Goal: Check status: Check status

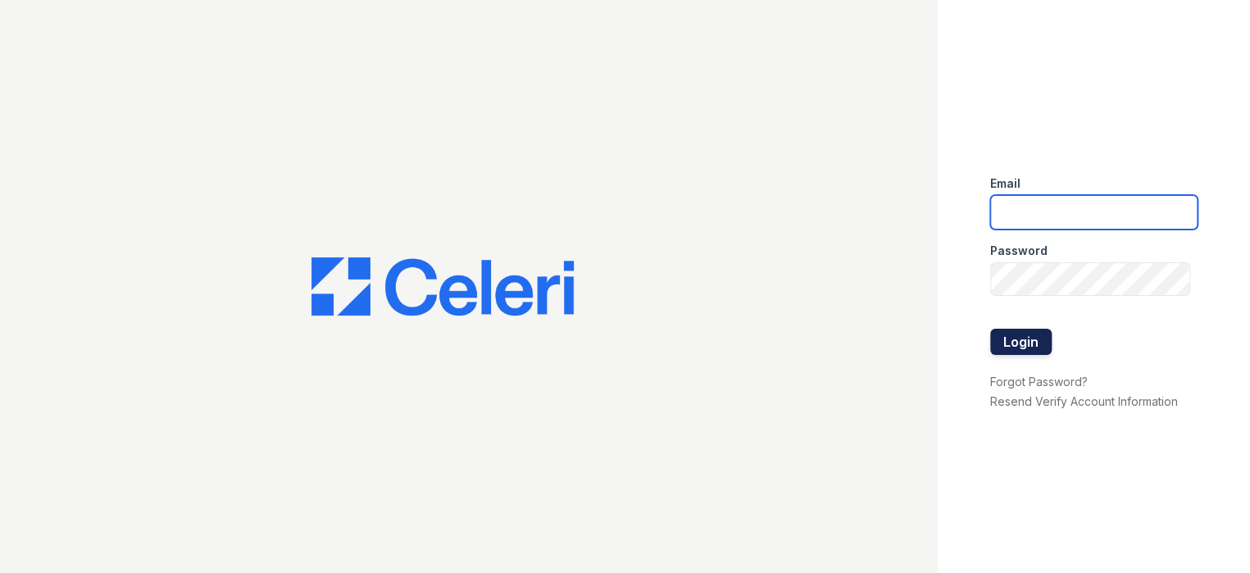
type input "[EMAIL_ADDRESS][DOMAIN_NAME]"
click at [1034, 352] on button "Login" at bounding box center [1020, 342] width 61 height 26
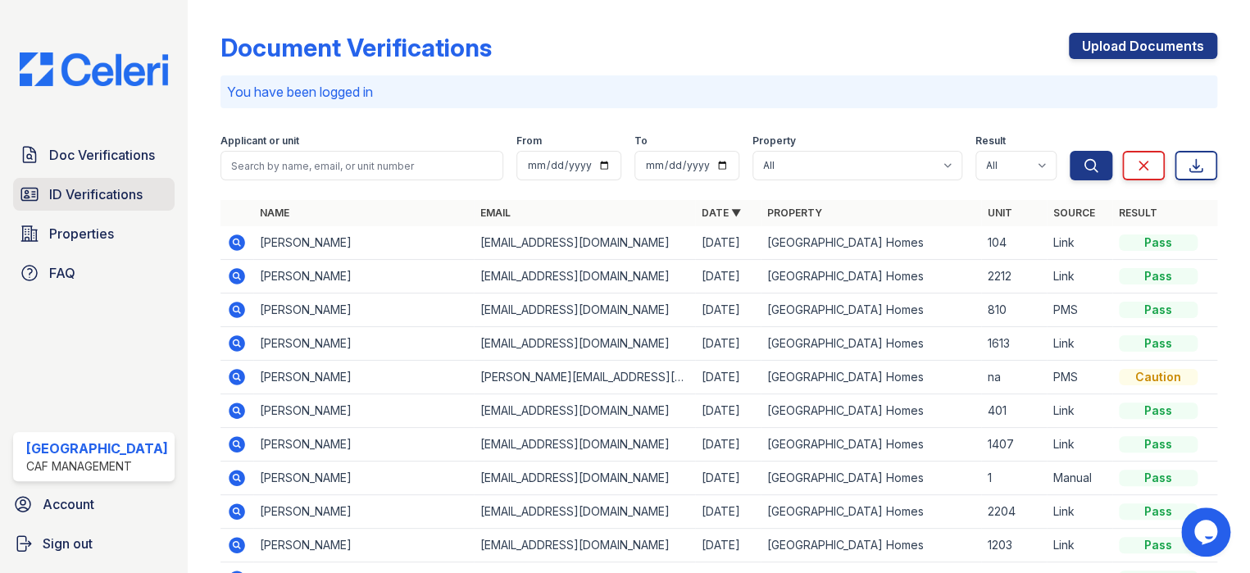
drag, startPoint x: 107, startPoint y: 197, endPoint x: 122, endPoint y: 194, distance: 15.0
click at [107, 197] on span "ID Verifications" at bounding box center [95, 194] width 93 height 20
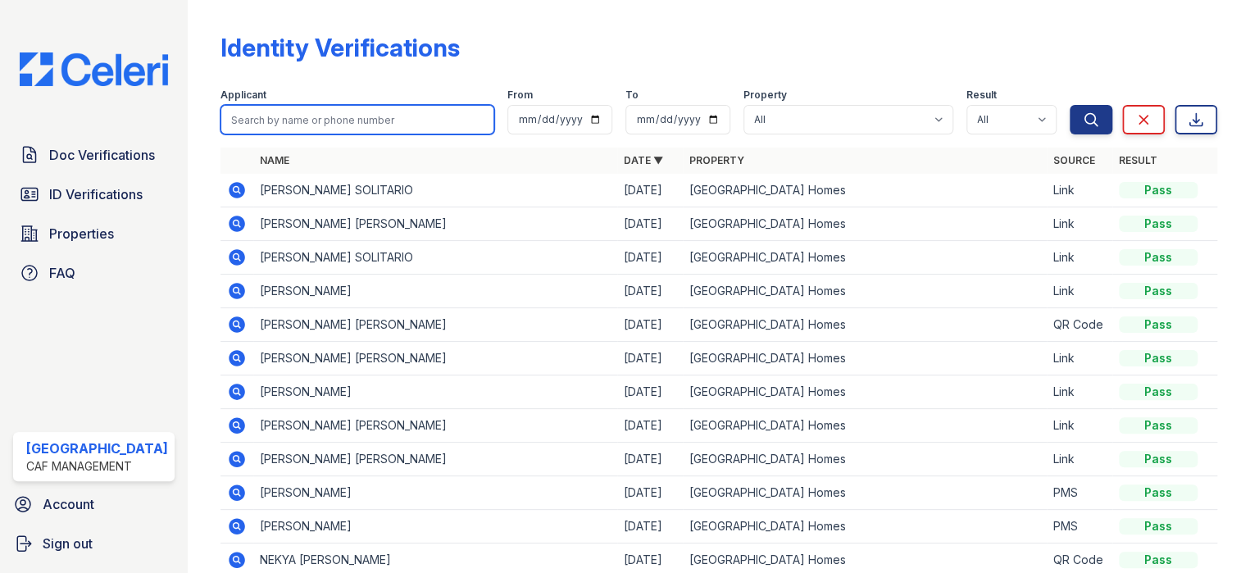
paste input "Shepard"
type input "Shepard"
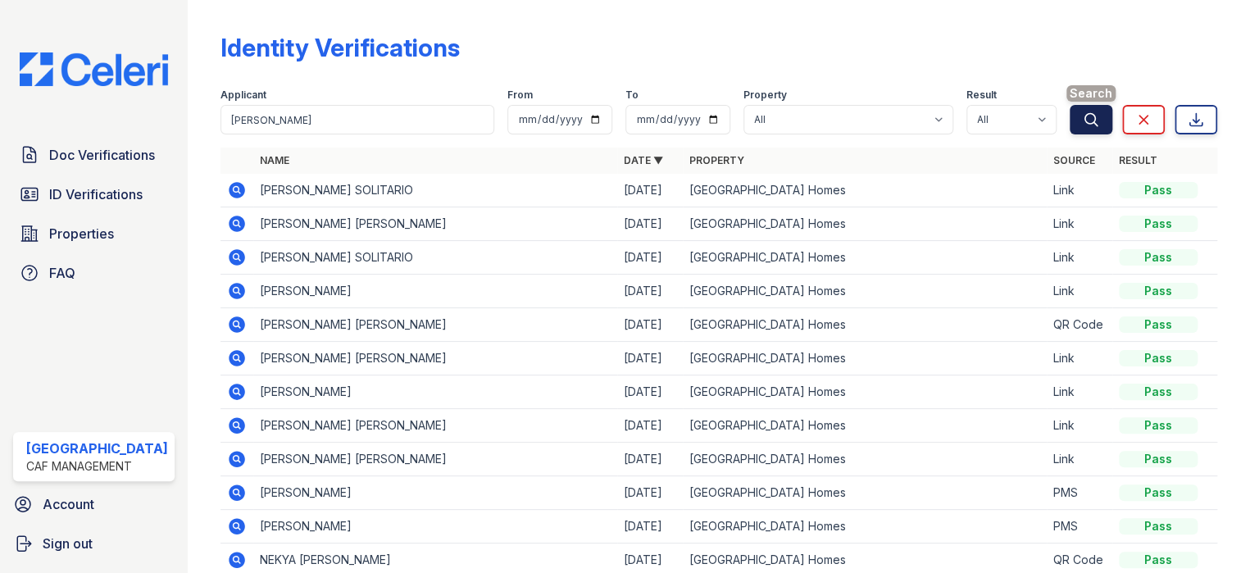
click at [1087, 124] on button "Search" at bounding box center [1091, 120] width 43 height 30
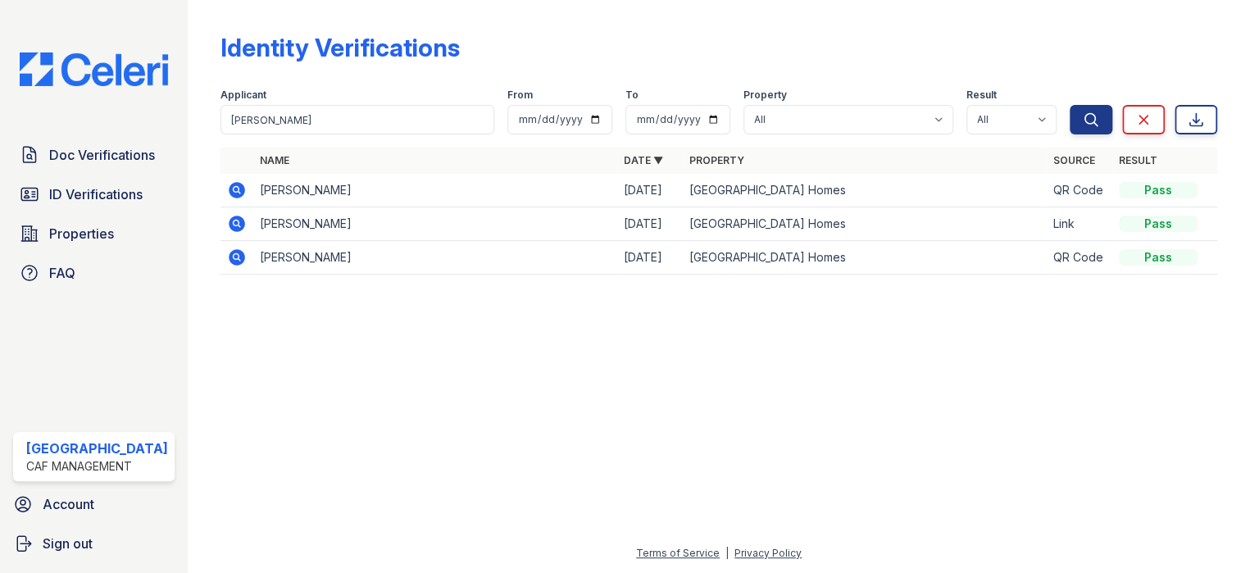
click at [227, 189] on icon at bounding box center [237, 190] width 20 height 20
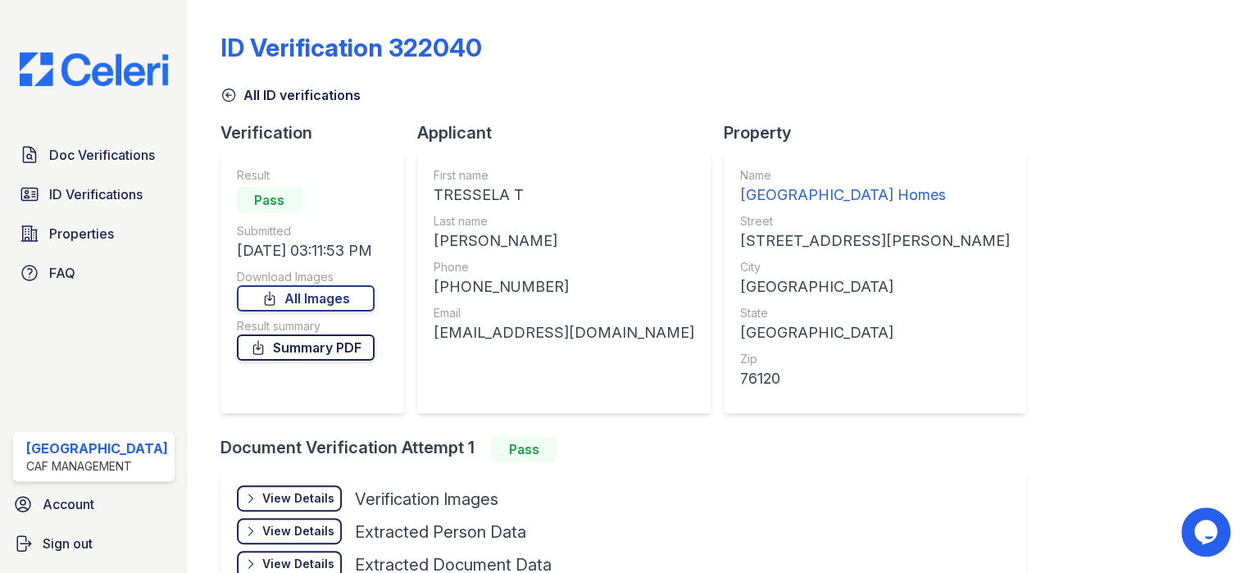
click at [298, 352] on link "Summary PDF" at bounding box center [306, 347] width 138 height 26
click at [65, 157] on span "Doc Verifications" at bounding box center [102, 155] width 106 height 20
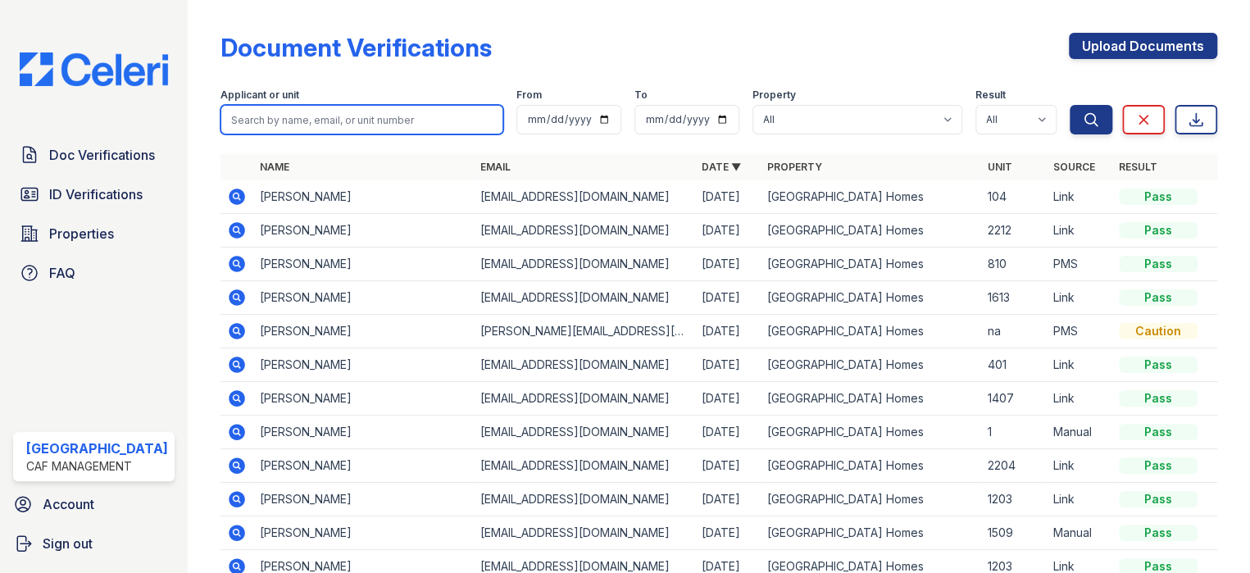
paste input "Shepard"
type input "Shepard"
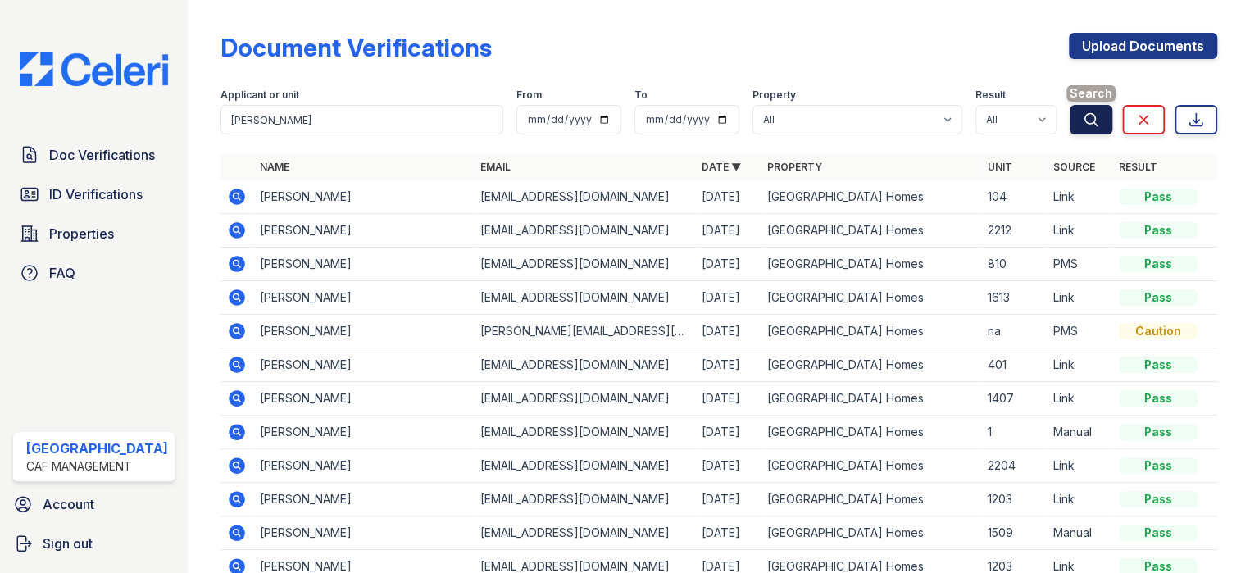
click at [1083, 126] on icon "submit" at bounding box center [1091, 119] width 16 height 16
